Goal: Task Accomplishment & Management: Use online tool/utility

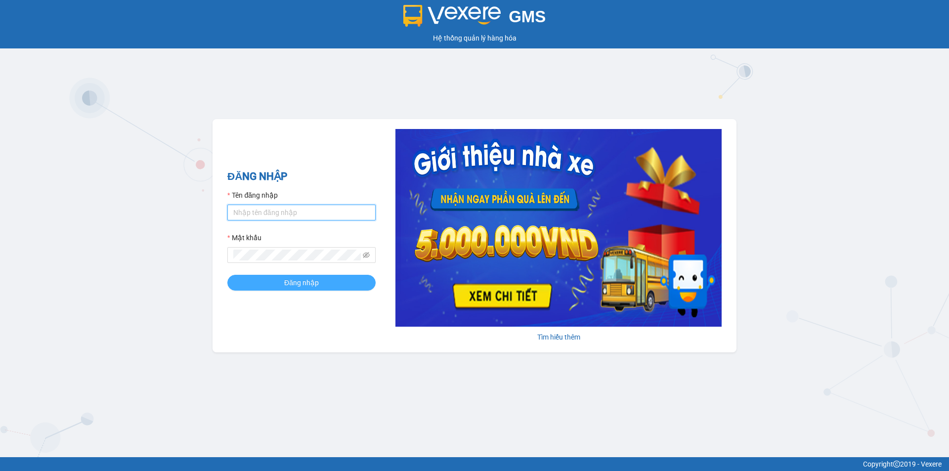
type input "dothilehang.vtp"
click at [300, 284] on span "Đăng nhập" at bounding box center [301, 282] width 35 height 11
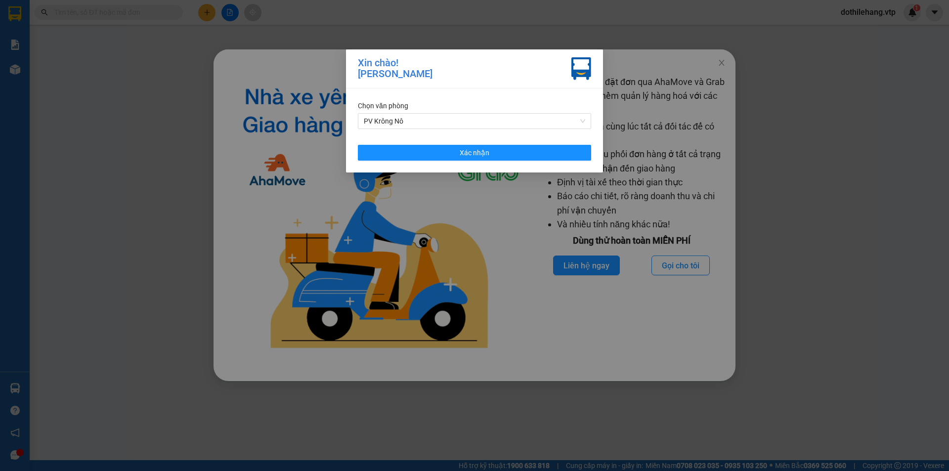
click at [446, 144] on div "Chọn văn phòng PV Krông Nô Xác nhận" at bounding box center [474, 130] width 257 height 84
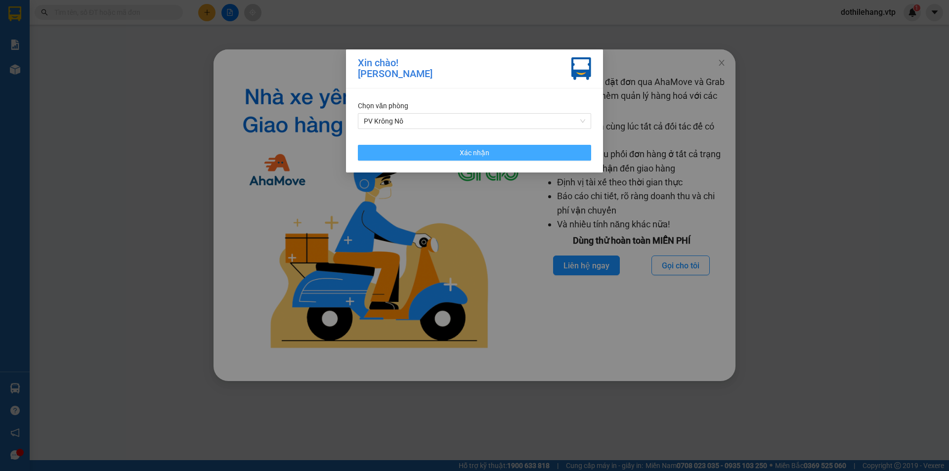
click at [449, 152] on button "Xác nhận" at bounding box center [474, 153] width 233 height 16
